Goal: Task Accomplishment & Management: Use online tool/utility

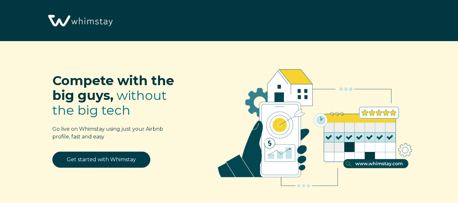
select select "US"
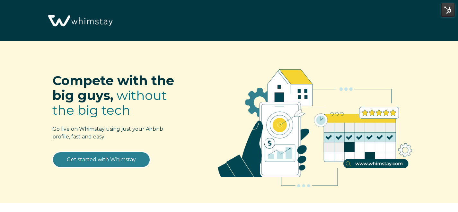
click at [116, 155] on link "Get started with Whimstay" at bounding box center [101, 159] width 98 height 16
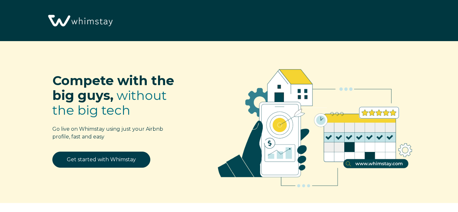
select select "US"
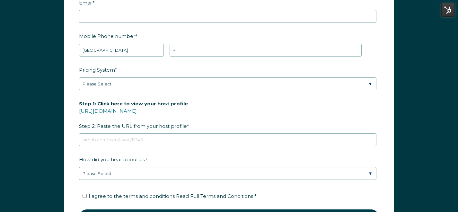
scroll to position [840, 0]
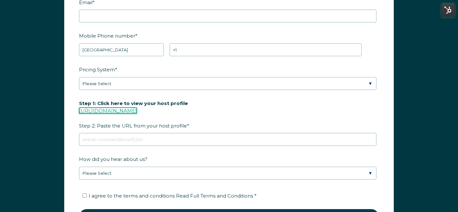
click at [137, 109] on link "[URL][DOMAIN_NAME]" at bounding box center [108, 110] width 58 height 6
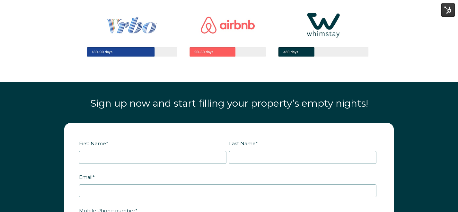
scroll to position [730, 0]
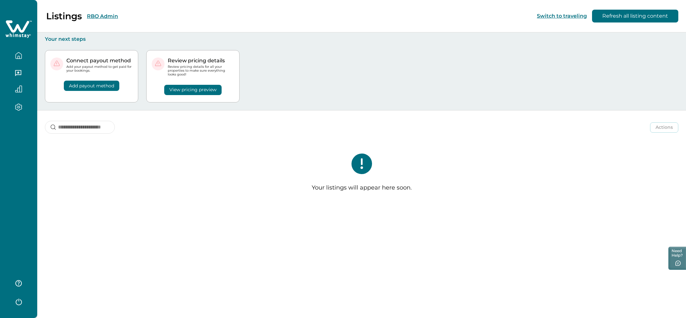
click at [109, 16] on button "RBO Admin" at bounding box center [102, 16] width 31 height 6
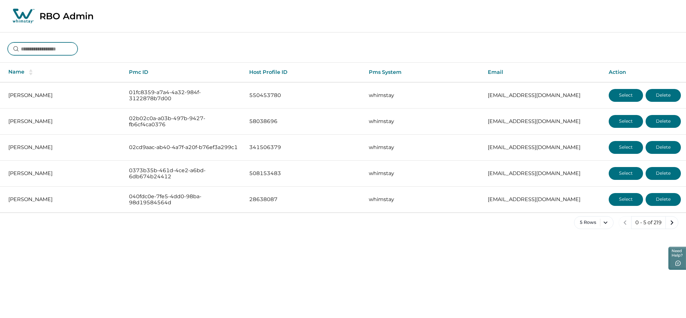
click at [57, 50] on input at bounding box center [43, 48] width 70 height 13
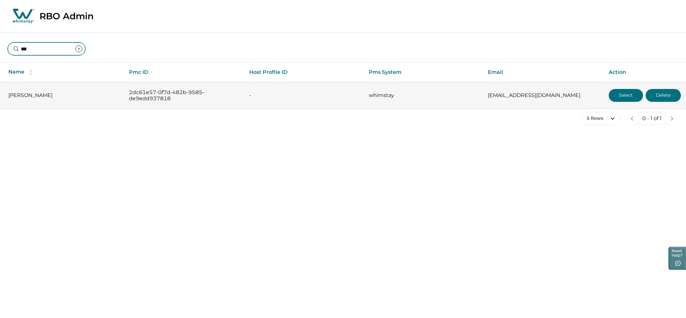
type input "***"
click at [317, 101] on td "-" at bounding box center [304, 95] width 120 height 26
click at [174, 104] on td "2dc61e57-0f7d-482b-9585-de9edd937818" at bounding box center [184, 95] width 120 height 26
click at [623, 91] on button "Select" at bounding box center [626, 95] width 34 height 13
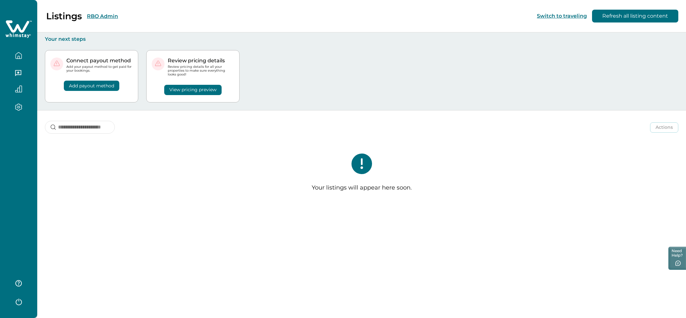
click at [108, 13] on button "RBO Admin" at bounding box center [102, 16] width 31 height 6
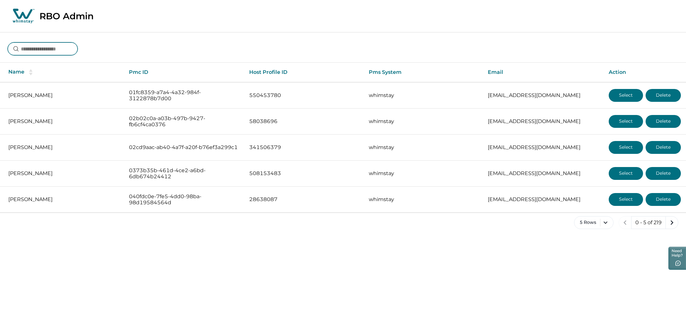
click at [50, 47] on input at bounding box center [43, 48] width 70 height 13
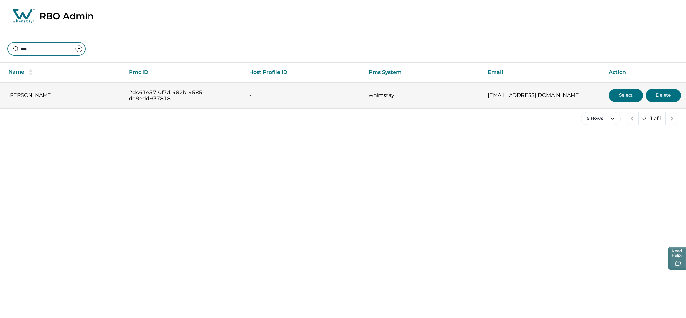
type input "***"
drag, startPoint x: 179, startPoint y: 99, endPoint x: 125, endPoint y: 91, distance: 54.2
click at [125, 91] on td "2dc61e57-0f7d-482b-9585-de9edd937818" at bounding box center [184, 95] width 120 height 26
copy p "2dc61e57-0f7d-482b-9585-de9edd937818"
drag, startPoint x: 548, startPoint y: 97, endPoint x: 482, endPoint y: 95, distance: 65.8
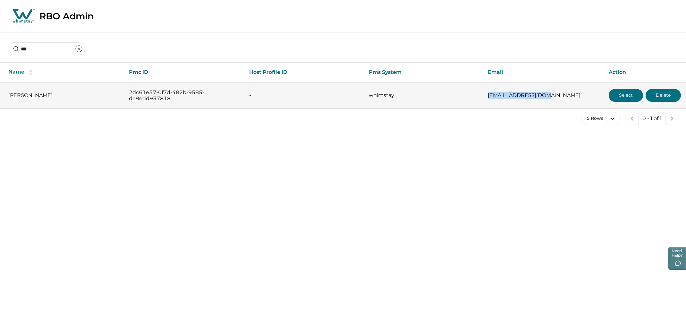
click at [483, 95] on td "gilanav63@gmail.com" at bounding box center [543, 95] width 121 height 26
copy p "gilanav63@gmail.com"
